Goal: Find specific page/section: Find specific page/section

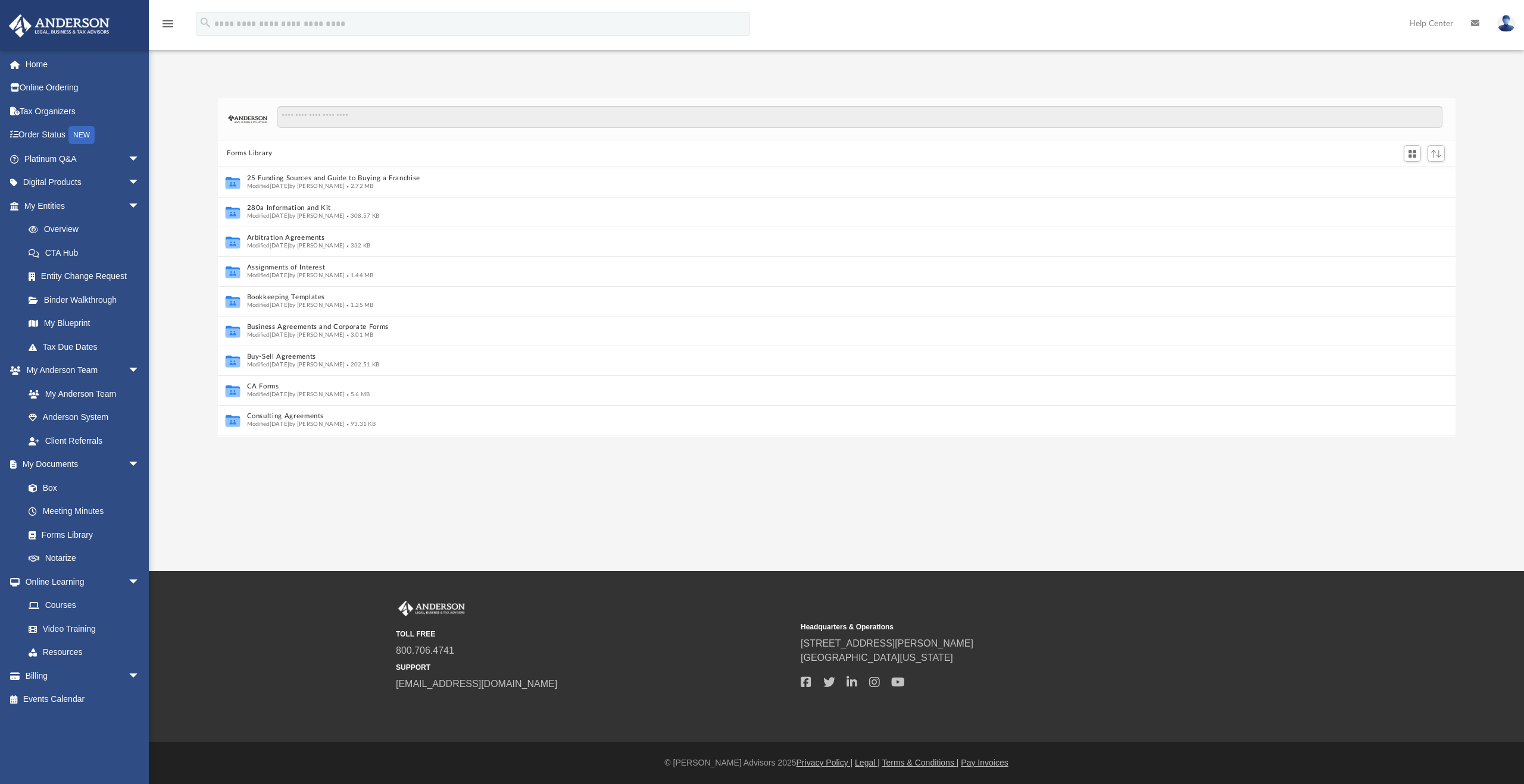
scroll to position [10, 10]
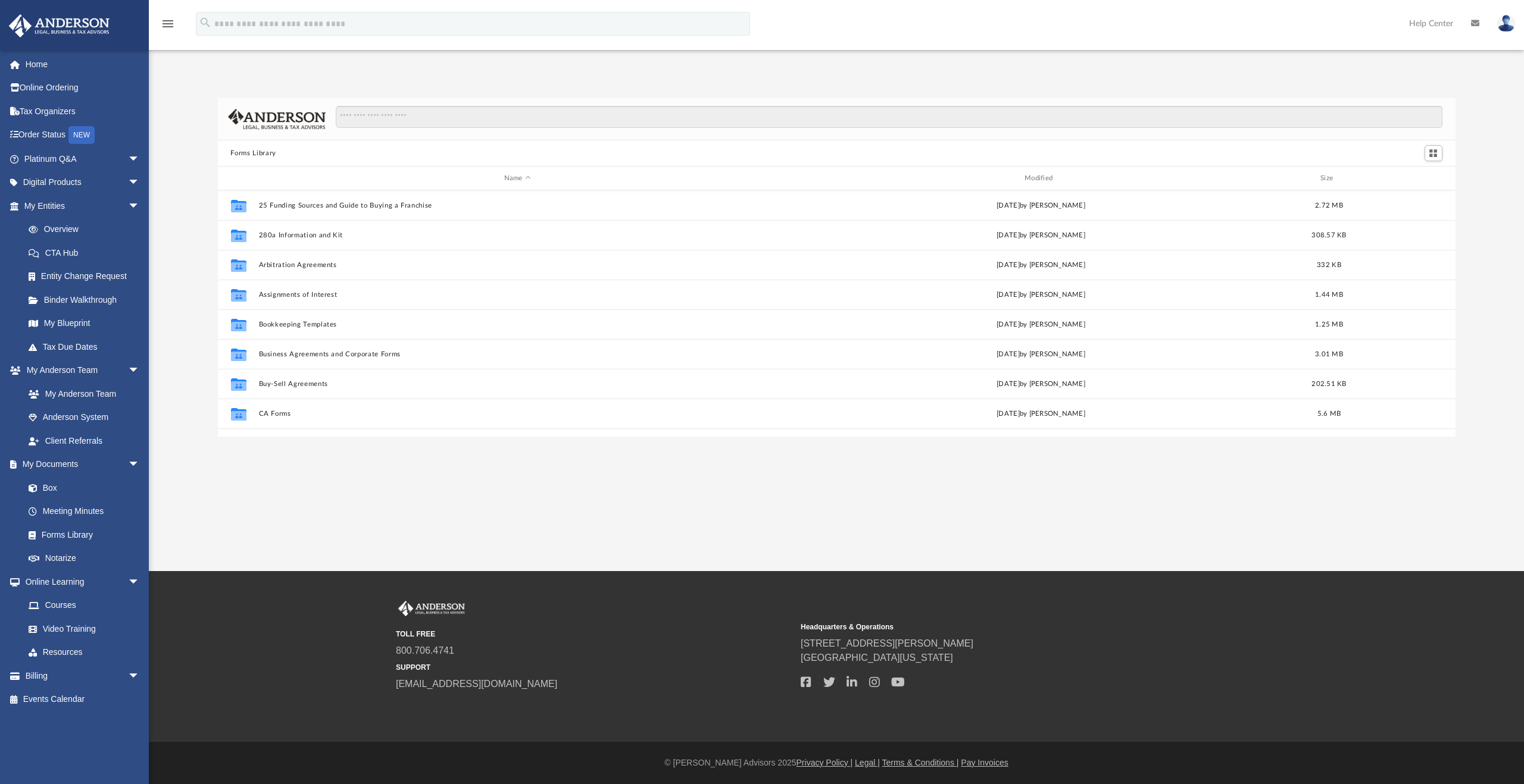
click at [835, 79] on div "Forms Library Name Modified Size Collaborated Folder 25 Funding Sources and Gui…" at bounding box center [836, 255] width 1375 height 364
click at [874, 62] on div "App [EMAIL_ADDRESS][DOMAIN_NAME] Sign Out [EMAIL_ADDRESS][DOMAIN_NAME] Home Onl…" at bounding box center [762, 248] width 1524 height 376
click at [974, 61] on div "App [EMAIL_ADDRESS][DOMAIN_NAME] Sign Out [EMAIL_ADDRESS][DOMAIN_NAME] Home Onl…" at bounding box center [762, 248] width 1524 height 376
click at [993, 83] on div "Forms Library Name Modified Size Collaborated Folder 25 Funding Sources and Gui…" at bounding box center [836, 255] width 1375 height 364
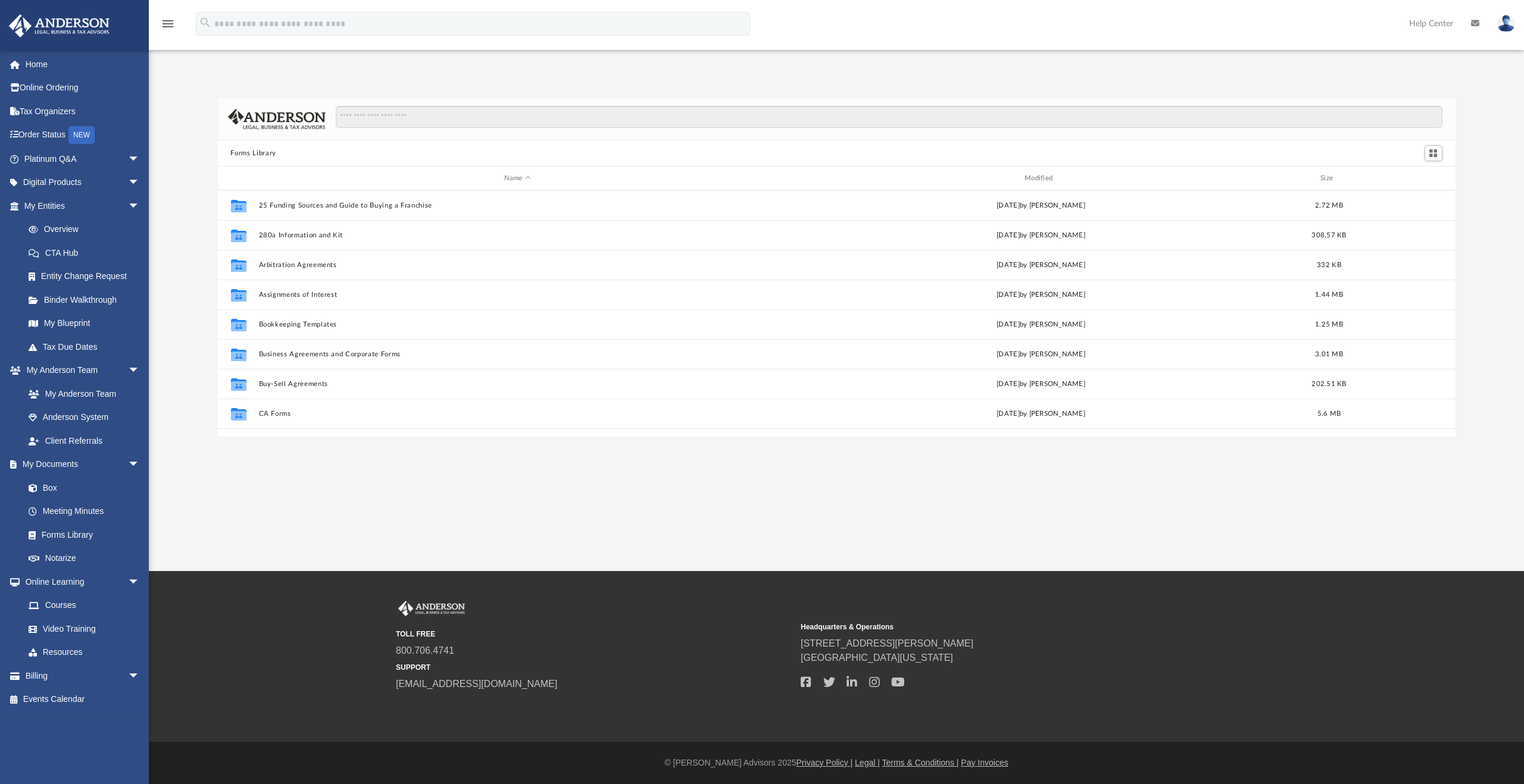
click at [992, 85] on div "Forms Library Name Modified Size Collaborated Folder 25 Funding Sources and Gui…" at bounding box center [836, 255] width 1375 height 364
click at [1032, 73] on div "App [EMAIL_ADDRESS][DOMAIN_NAME] Sign Out [EMAIL_ADDRESS][DOMAIN_NAME] Home Onl…" at bounding box center [762, 248] width 1524 height 376
click at [978, 80] on div "Forms Library Name Modified Size Collaborated Folder 25 Funding Sources and Gui…" at bounding box center [836, 255] width 1375 height 364
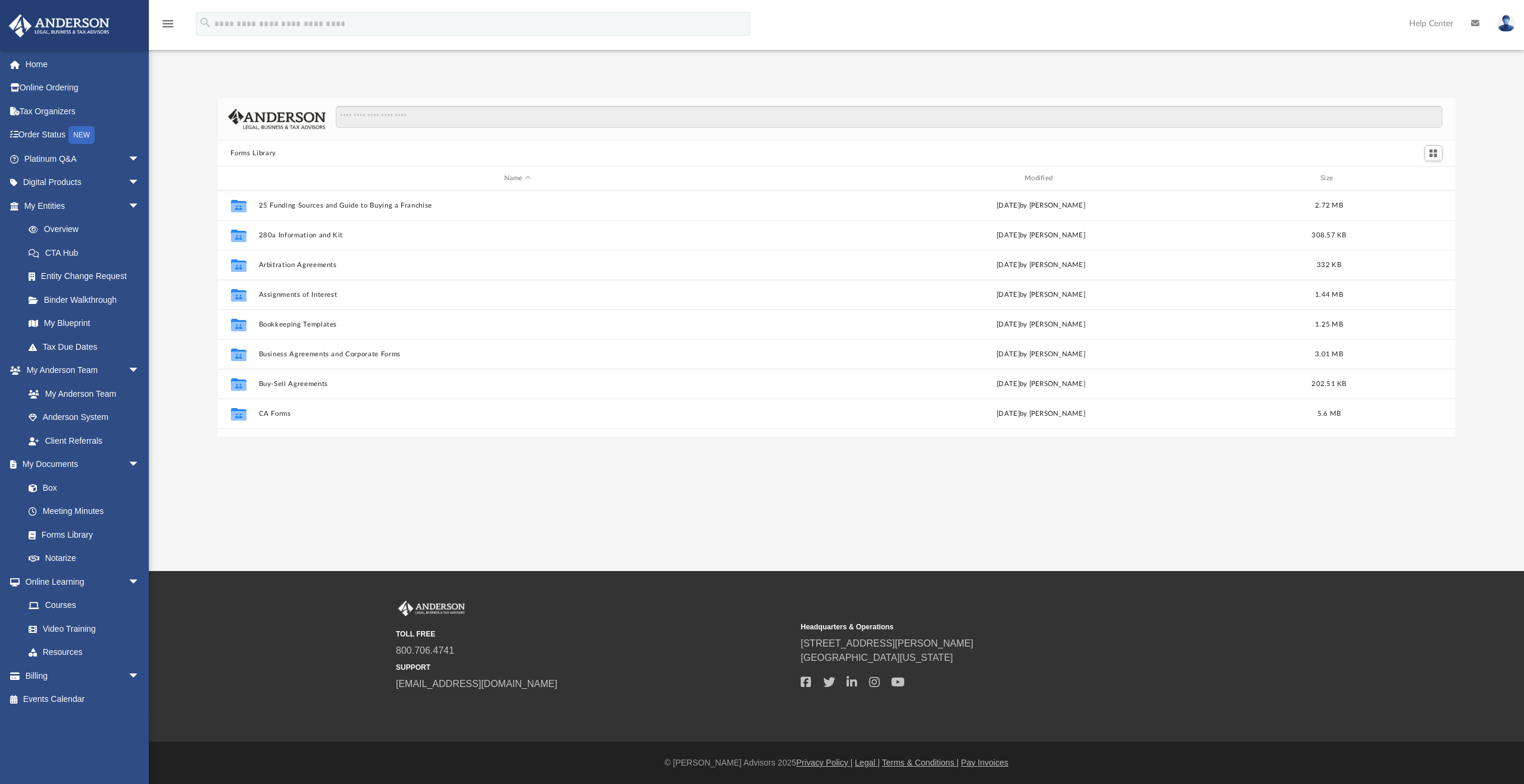
click at [1001, 65] on div "App [EMAIL_ADDRESS][DOMAIN_NAME] Sign Out [EMAIL_ADDRESS][DOMAIN_NAME] Home Onl…" at bounding box center [762, 248] width 1524 height 376
click at [1071, 85] on div "Forms Library Name Modified Size Collaborated Folder 25 Funding Sources and Gui…" at bounding box center [836, 255] width 1375 height 364
click at [1065, 80] on div "Forms Library Name Modified Size Collaborated Folder 25 Funding Sources and Gui…" at bounding box center [836, 255] width 1375 height 364
click at [1089, 52] on div "App [EMAIL_ADDRESS][DOMAIN_NAME] Sign Out [EMAIL_ADDRESS][DOMAIN_NAME] Home Onl…" at bounding box center [762, 285] width 1524 height 571
click at [1039, 66] on div "App [EMAIL_ADDRESS][DOMAIN_NAME] Sign Out [EMAIL_ADDRESS][DOMAIN_NAME] Home Onl…" at bounding box center [762, 248] width 1524 height 376
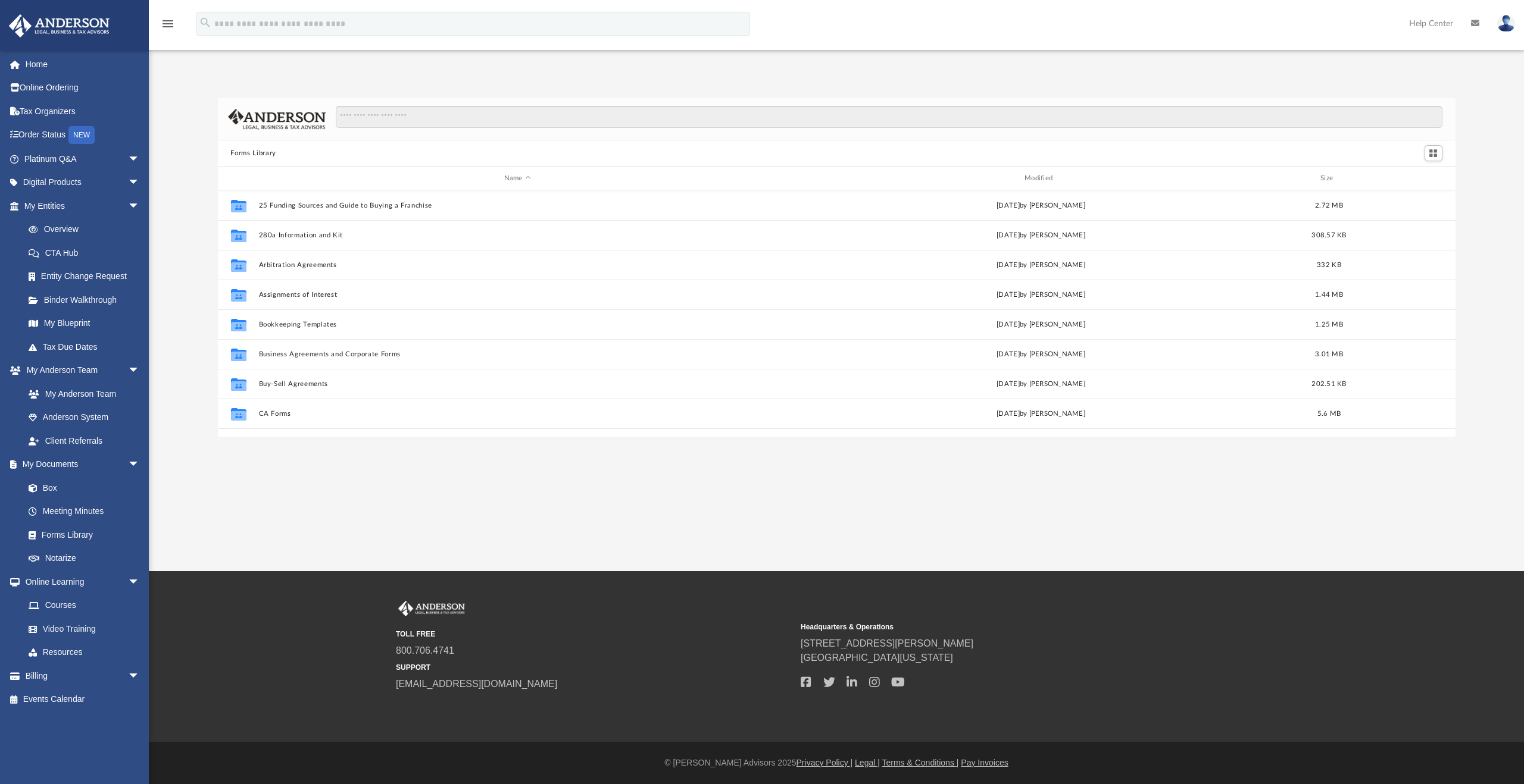
click at [971, 71] on div "App [EMAIL_ADDRESS][DOMAIN_NAME] Sign Out [EMAIL_ADDRESS][DOMAIN_NAME] Home Onl…" at bounding box center [762, 248] width 1524 height 376
click at [993, 60] on div "App [EMAIL_ADDRESS][DOMAIN_NAME] Sign Out [EMAIL_ADDRESS][DOMAIN_NAME] Home Onl…" at bounding box center [762, 285] width 1524 height 571
click at [975, 85] on div "Forms Library Name Modified Size Collaborated Folder 25 Funding Sources and Gui…" at bounding box center [836, 255] width 1375 height 364
drag, startPoint x: 778, startPoint y: 99, endPoint x: 781, endPoint y: 84, distance: 15.3
click at [778, 97] on div "Forms Library Name Modified Size Collaborated Folder 25 Funding Sources and Gui…" at bounding box center [836, 255] width 1375 height 364
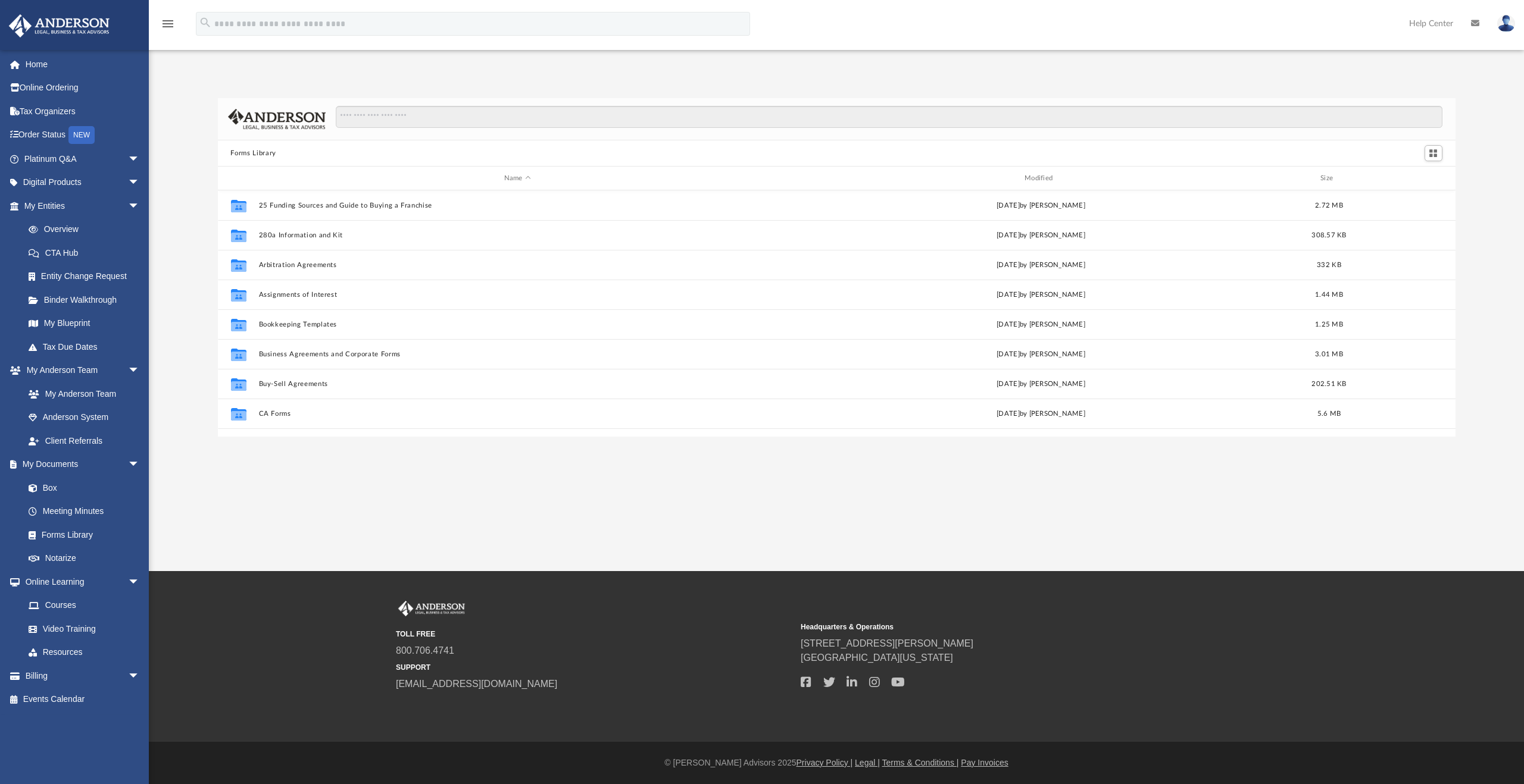
click at [782, 73] on div "Forms Library Name Modified Size Collaborated Folder 25 Funding Sources and Gui…" at bounding box center [836, 255] width 1375 height 364
click at [901, 68] on div "App [EMAIL_ADDRESS][DOMAIN_NAME] Sign Out [EMAIL_ADDRESS][DOMAIN_NAME] Home Onl…" at bounding box center [762, 248] width 1524 height 376
click at [1506, 196] on div "Forms Library Name Modified Size Collaborated Folder 25 Funding Sources and Gui…" at bounding box center [836, 267] width 1375 height 339
click at [1315, 64] on div "App [EMAIL_ADDRESS][DOMAIN_NAME] Sign Out [EMAIL_ADDRESS][DOMAIN_NAME] Home Onl…" at bounding box center [762, 248] width 1524 height 376
click at [1159, 71] on div "App [EMAIL_ADDRESS][DOMAIN_NAME] Sign Out [EMAIL_ADDRESS][DOMAIN_NAME] Home Onl…" at bounding box center [762, 248] width 1524 height 376
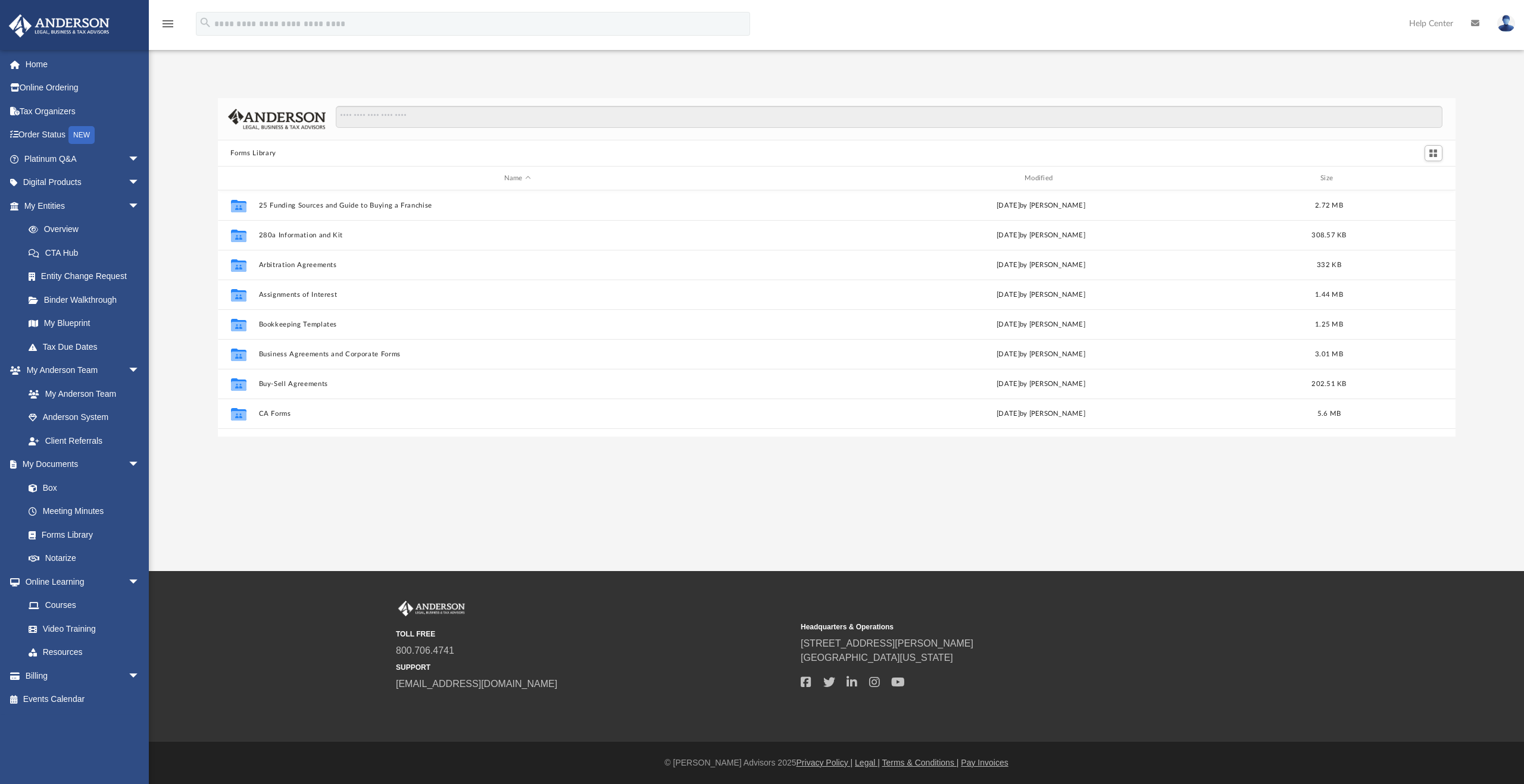
click at [1032, 73] on div "Forms Library Name Modified Size Collaborated Folder 25 Funding Sources and Gui…" at bounding box center [836, 255] width 1375 height 364
click at [982, 59] on div "App [EMAIL_ADDRESS][DOMAIN_NAME] Sign Out [EMAIL_ADDRESS][DOMAIN_NAME] Home Onl…" at bounding box center [762, 285] width 1524 height 571
click at [807, 64] on div "App [EMAIL_ADDRESS][DOMAIN_NAME] Sign Out [EMAIL_ADDRESS][DOMAIN_NAME] Home Onl…" at bounding box center [762, 248] width 1524 height 376
click at [827, 63] on div "App [EMAIL_ADDRESS][DOMAIN_NAME] Sign Out [EMAIL_ADDRESS][DOMAIN_NAME] Home Onl…" at bounding box center [762, 248] width 1524 height 376
click at [813, 64] on div "App [EMAIL_ADDRESS][DOMAIN_NAME] Sign Out [EMAIL_ADDRESS][DOMAIN_NAME] Home Onl…" at bounding box center [762, 248] width 1524 height 376
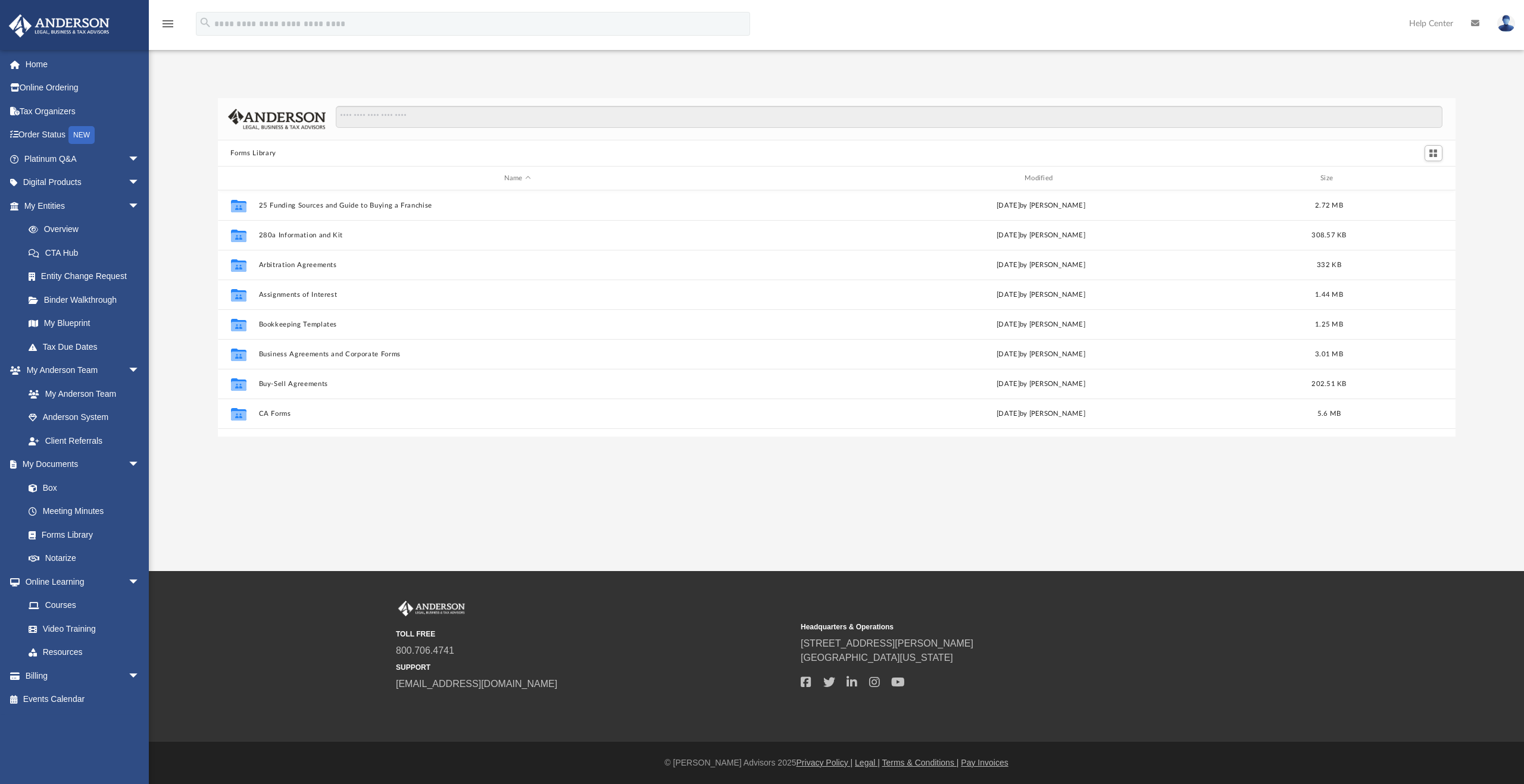
click at [728, 67] on div "App [EMAIL_ADDRESS][DOMAIN_NAME] Sign Out [EMAIL_ADDRESS][DOMAIN_NAME] Home Onl…" at bounding box center [762, 248] width 1524 height 376
click at [724, 61] on div "App [EMAIL_ADDRESS][DOMAIN_NAME] Sign Out [EMAIL_ADDRESS][DOMAIN_NAME] Home Onl…" at bounding box center [762, 248] width 1524 height 376
click at [736, 66] on div "App [EMAIL_ADDRESS][DOMAIN_NAME] Sign Out [EMAIL_ADDRESS][DOMAIN_NAME] Home Onl…" at bounding box center [762, 248] width 1524 height 376
click at [886, 61] on div "App [EMAIL_ADDRESS][DOMAIN_NAME] Sign Out [EMAIL_ADDRESS][DOMAIN_NAME] Home Onl…" at bounding box center [762, 248] width 1524 height 376
click at [838, 71] on div "App [EMAIL_ADDRESS][DOMAIN_NAME] Sign Out [EMAIL_ADDRESS][DOMAIN_NAME] Home Onl…" at bounding box center [762, 248] width 1524 height 376
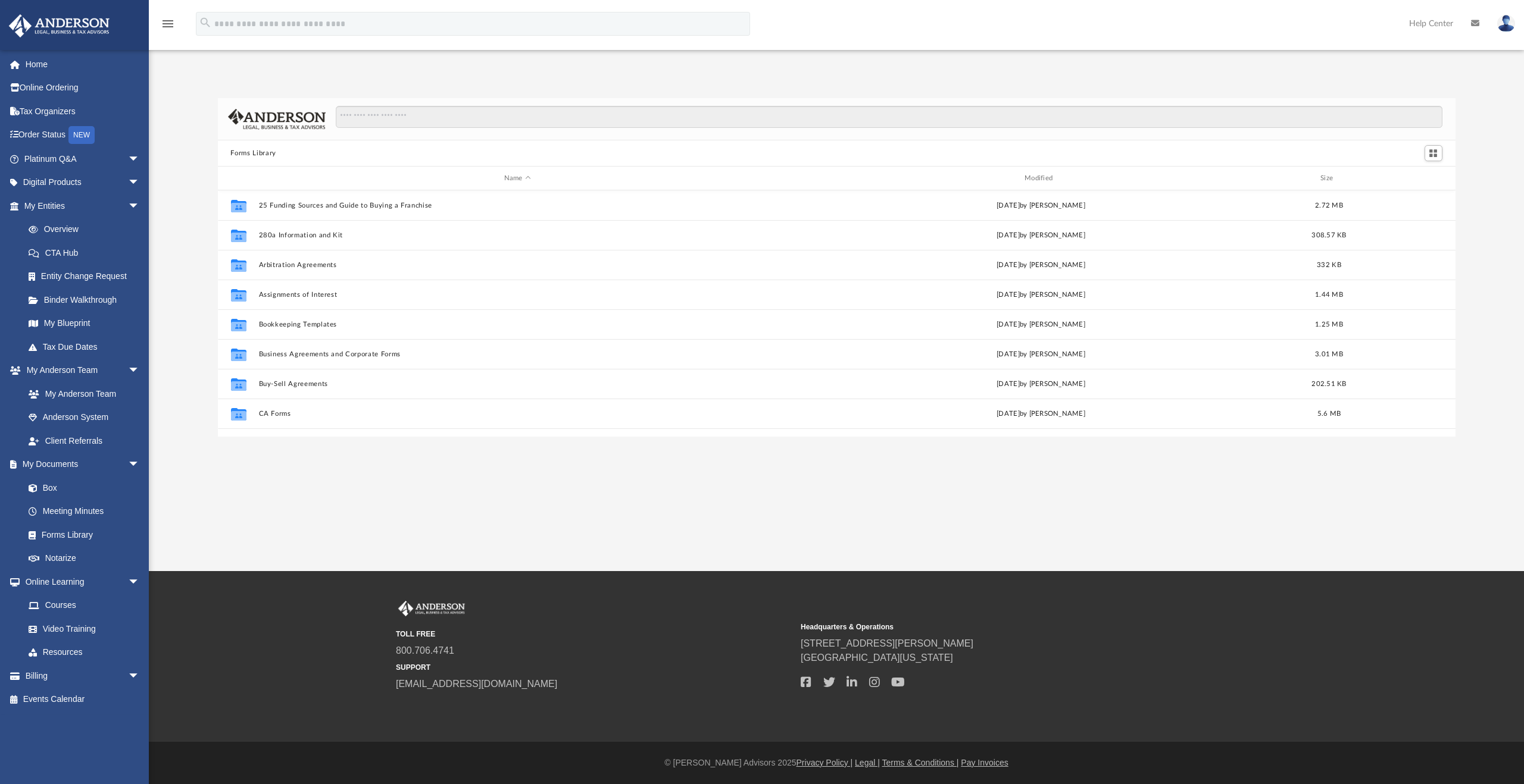
click at [169, 75] on div "Forms Library Name Modified Size Collaborated Folder 25 Funding Sources and Gui…" at bounding box center [836, 255] width 1375 height 364
click at [315, 487] on div "App [EMAIL_ADDRESS][DOMAIN_NAME] Sign Out [EMAIL_ADDRESS][DOMAIN_NAME] Home Onl…" at bounding box center [762, 285] width 1524 height 571
drag, startPoint x: 813, startPoint y: 101, endPoint x: 812, endPoint y: 89, distance: 12.0
click at [812, 97] on div "Forms Library Name Modified Size Collaborated Folder 25 Funding Sources and Gui…" at bounding box center [836, 255] width 1375 height 364
click at [833, 70] on div "App [EMAIL_ADDRESS][DOMAIN_NAME] Sign Out [EMAIL_ADDRESS][DOMAIN_NAME] Home Onl…" at bounding box center [762, 248] width 1524 height 376
